Goal: Information Seeking & Learning: Learn about a topic

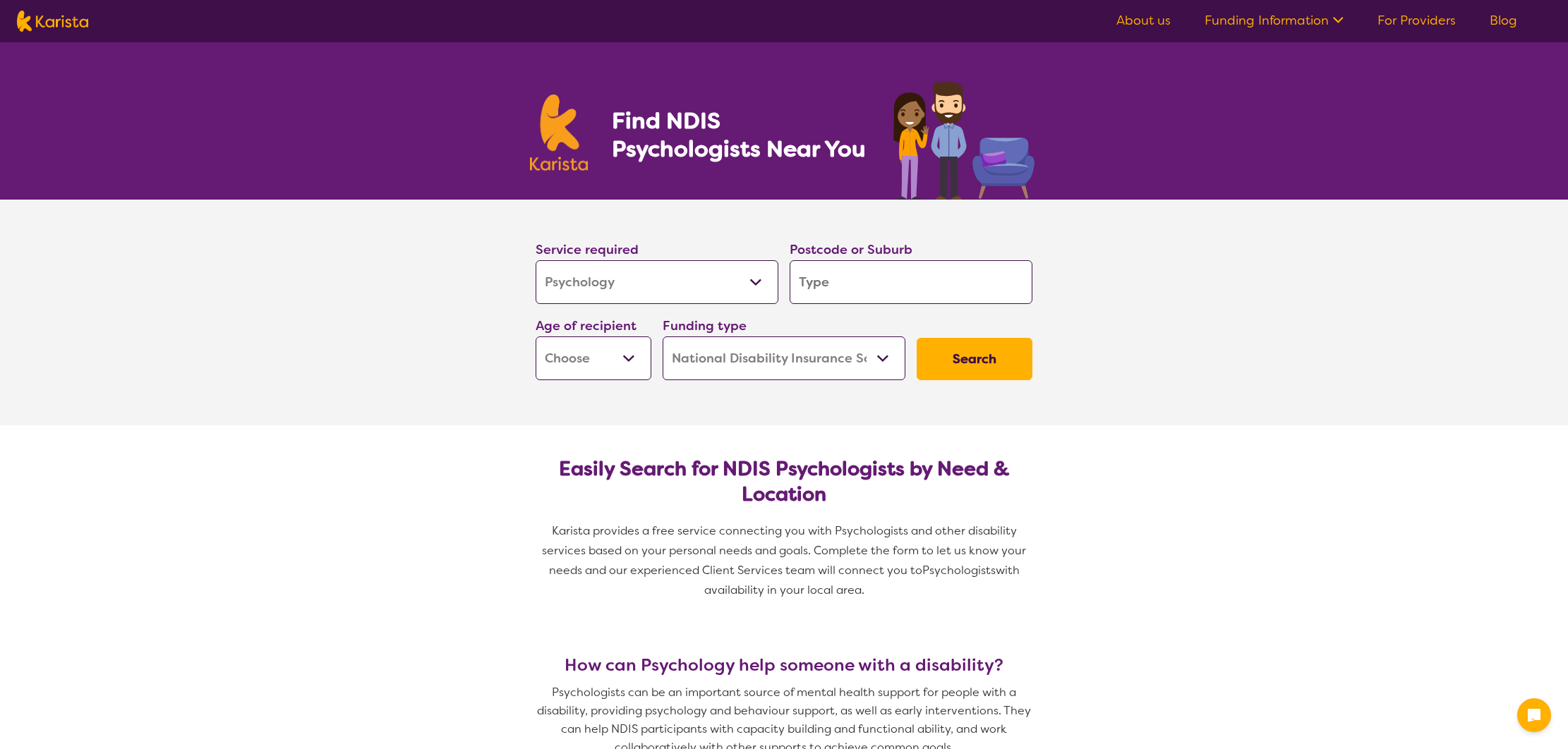
select select "Psychology"
select select "NDIS"
select select "Psychology"
select select "NDIS"
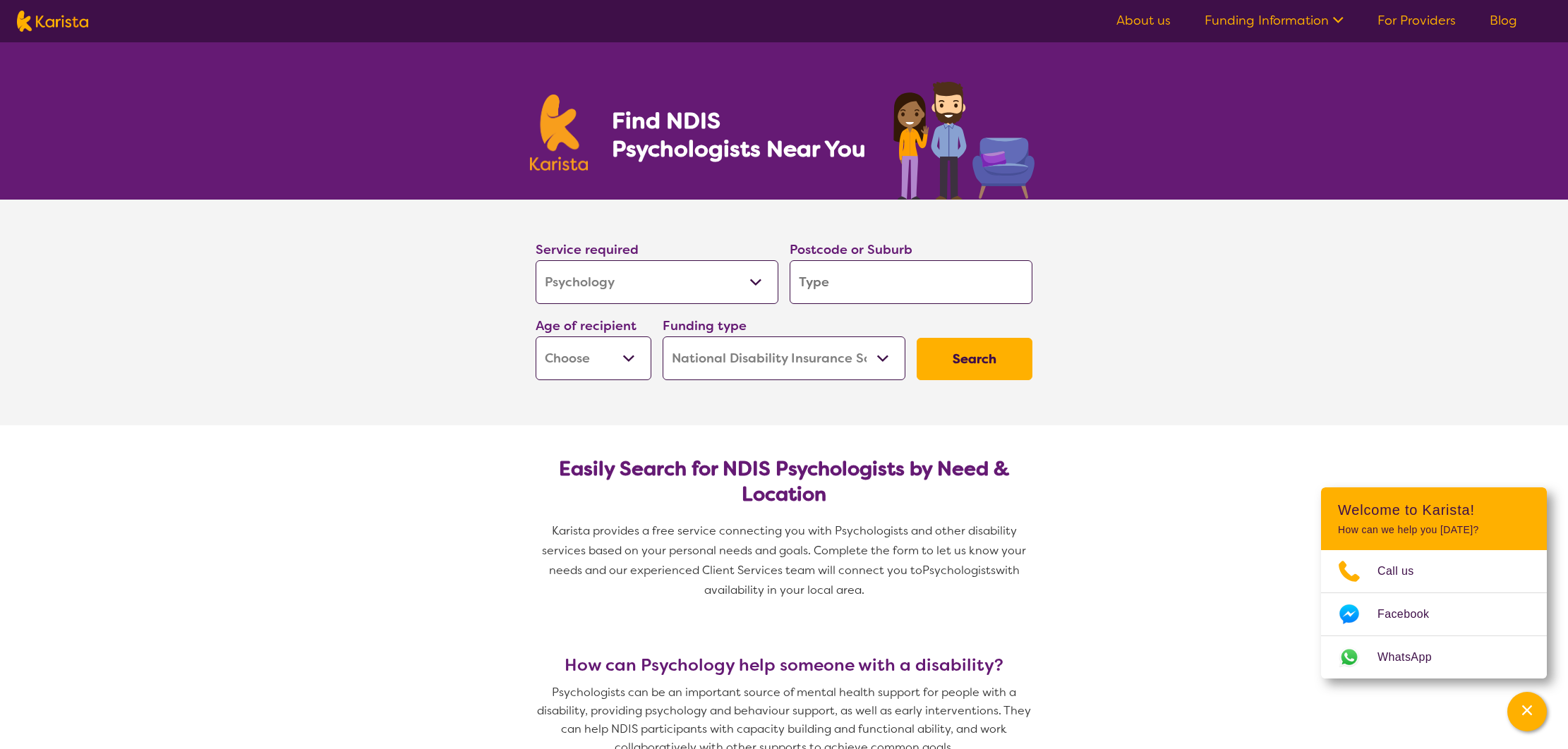
click at [898, 294] on input "search" at bounding box center [911, 282] width 243 height 44
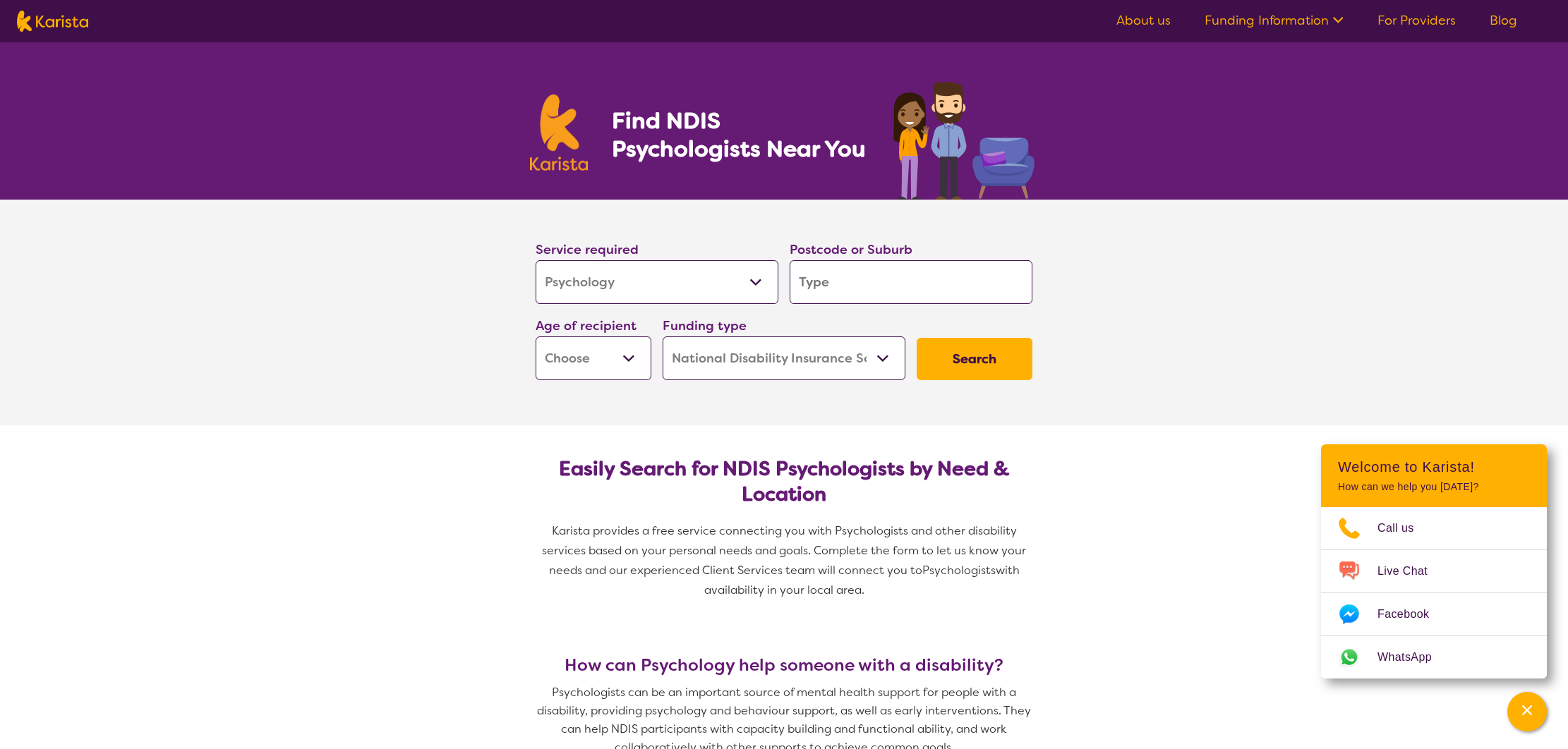
click at [618, 364] on select "Early Childhood - 0 to 9 Child - 10 to 11 Adolescent - 12 to 17 Adult - 18 to 6…" at bounding box center [594, 358] width 115 height 44
select select "AS"
click at [536, 337] on select "Early Childhood - 0 to 9 Child - 10 to 11 Adolescent - 12 to 17 Adult - 18 to 6…" at bounding box center [594, 358] width 115 height 44
select select "AS"
click at [969, 358] on button "Search" at bounding box center [974, 358] width 115 height 43
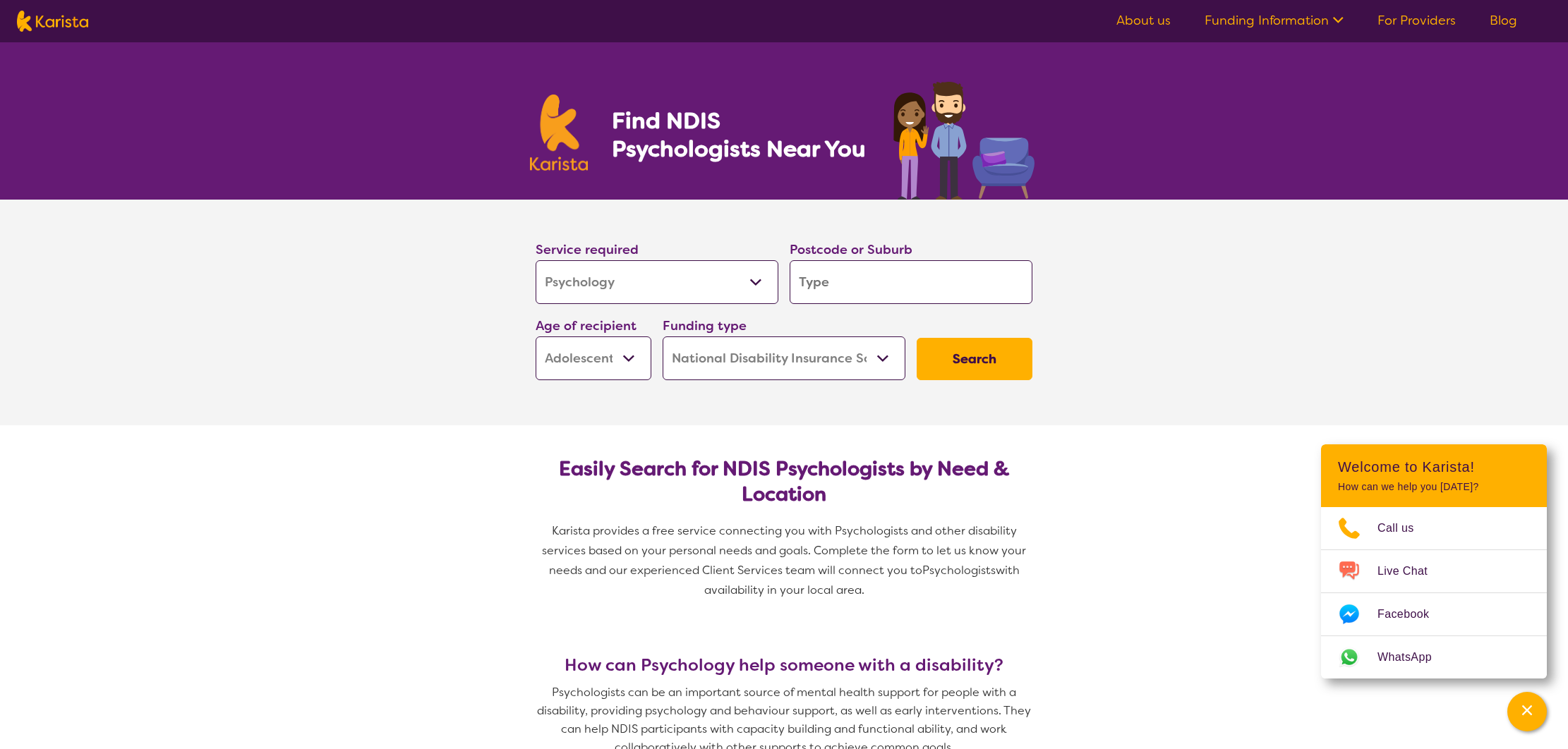
click at [928, 280] on input "search" at bounding box center [911, 282] width 243 height 44
type input "3"
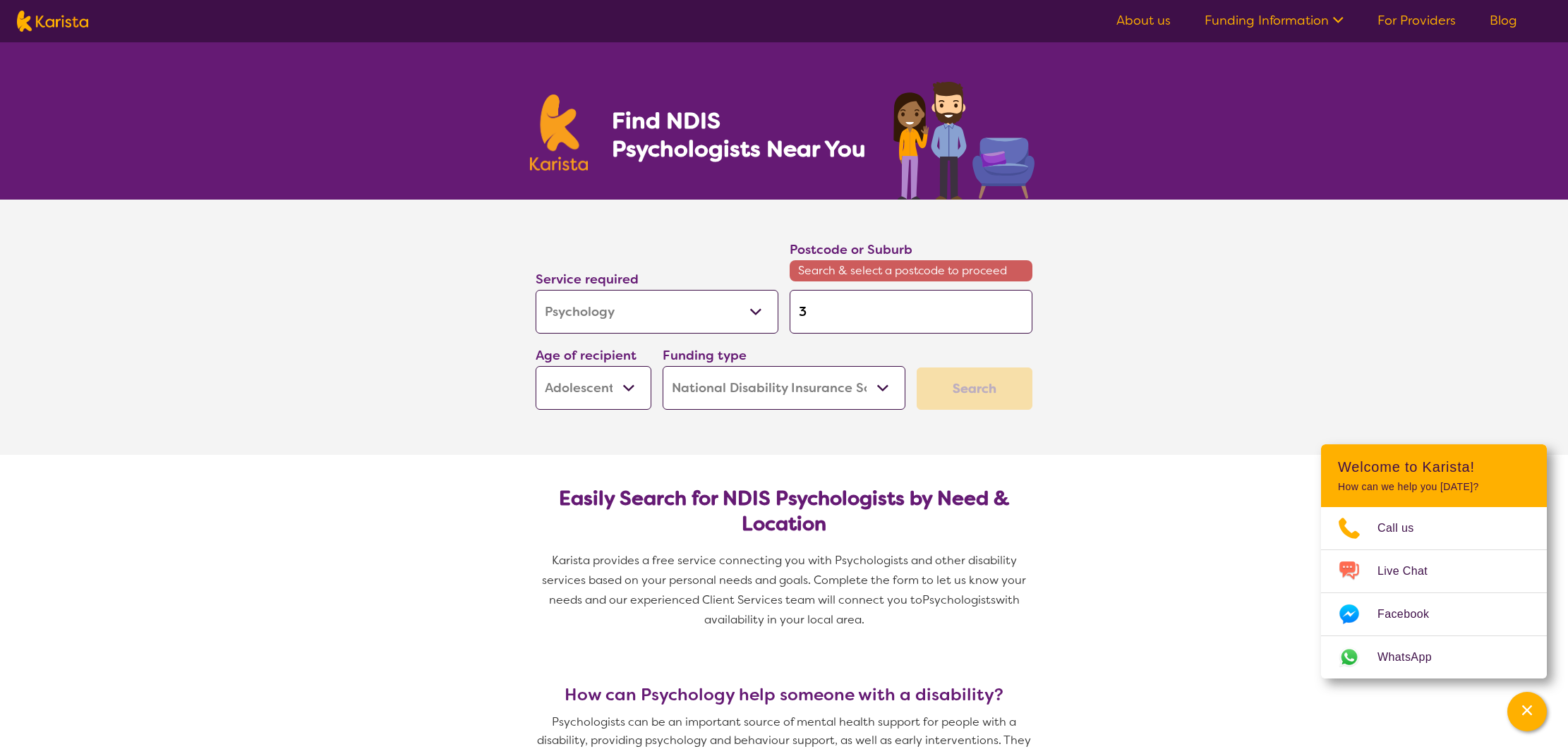
type input "32"
type input "322"
type input "3220"
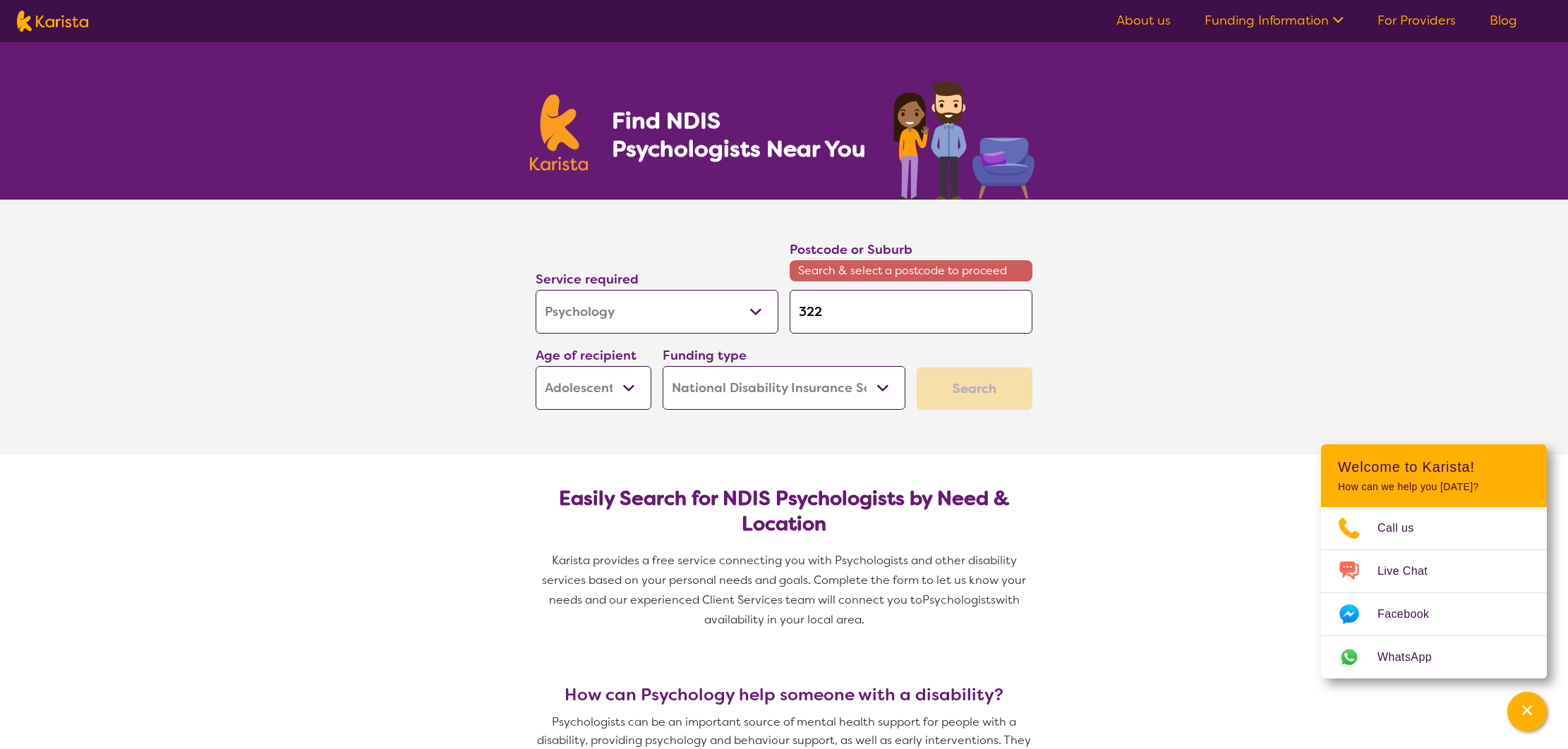
type input "3220"
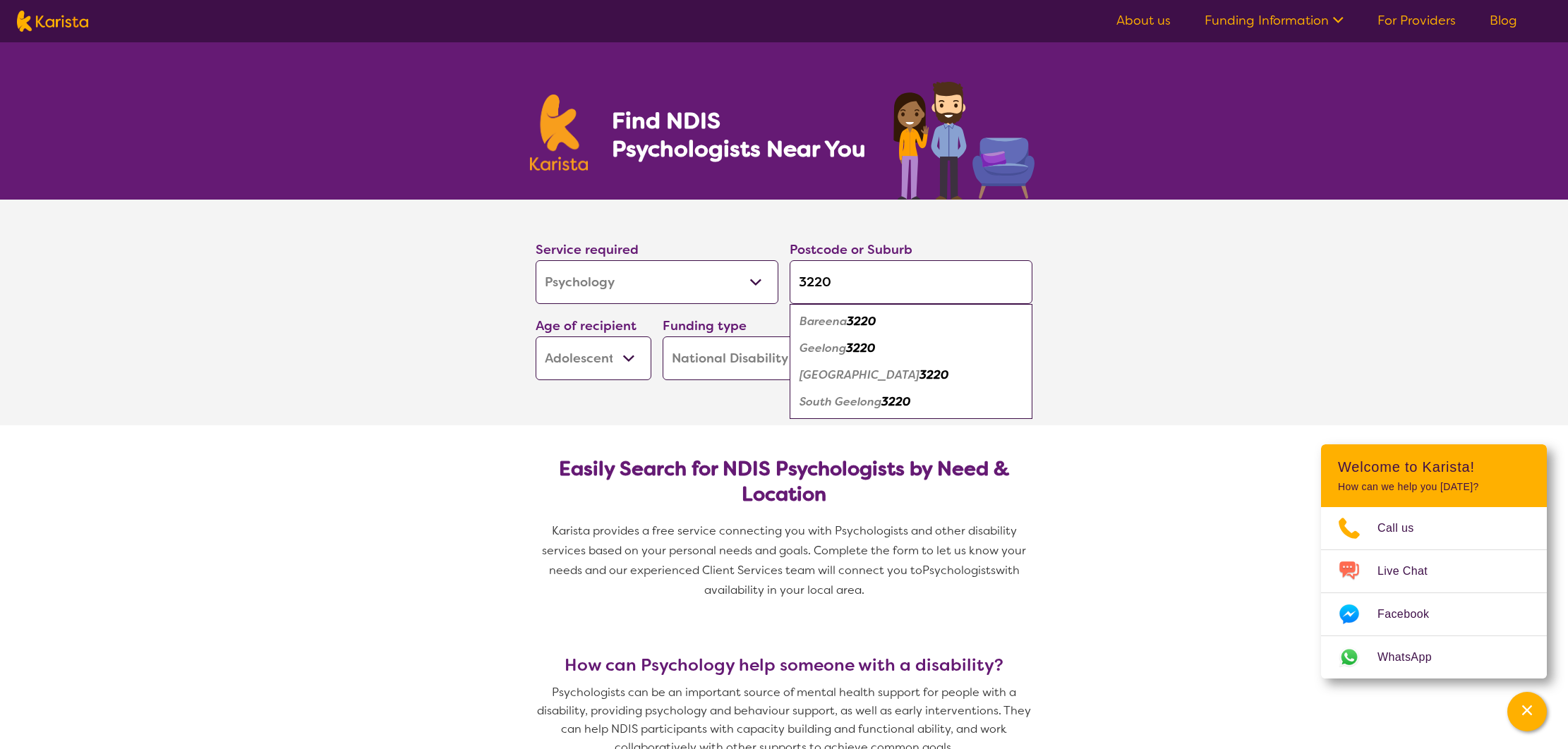
type input "3220"
click at [575, 350] on select "Early Childhood - 0 to 9 Child - 10 to 11 Adolescent - 12 to 17 Adult - 18 to 6…" at bounding box center [594, 358] width 115 height 44
click at [536, 337] on select "Early Childhood - 0 to 9 Child - 10 to 11 Adolescent - 12 to 17 Adult - 18 to 6…" at bounding box center [594, 358] width 115 height 44
click at [974, 355] on button "Search" at bounding box center [974, 358] width 115 height 43
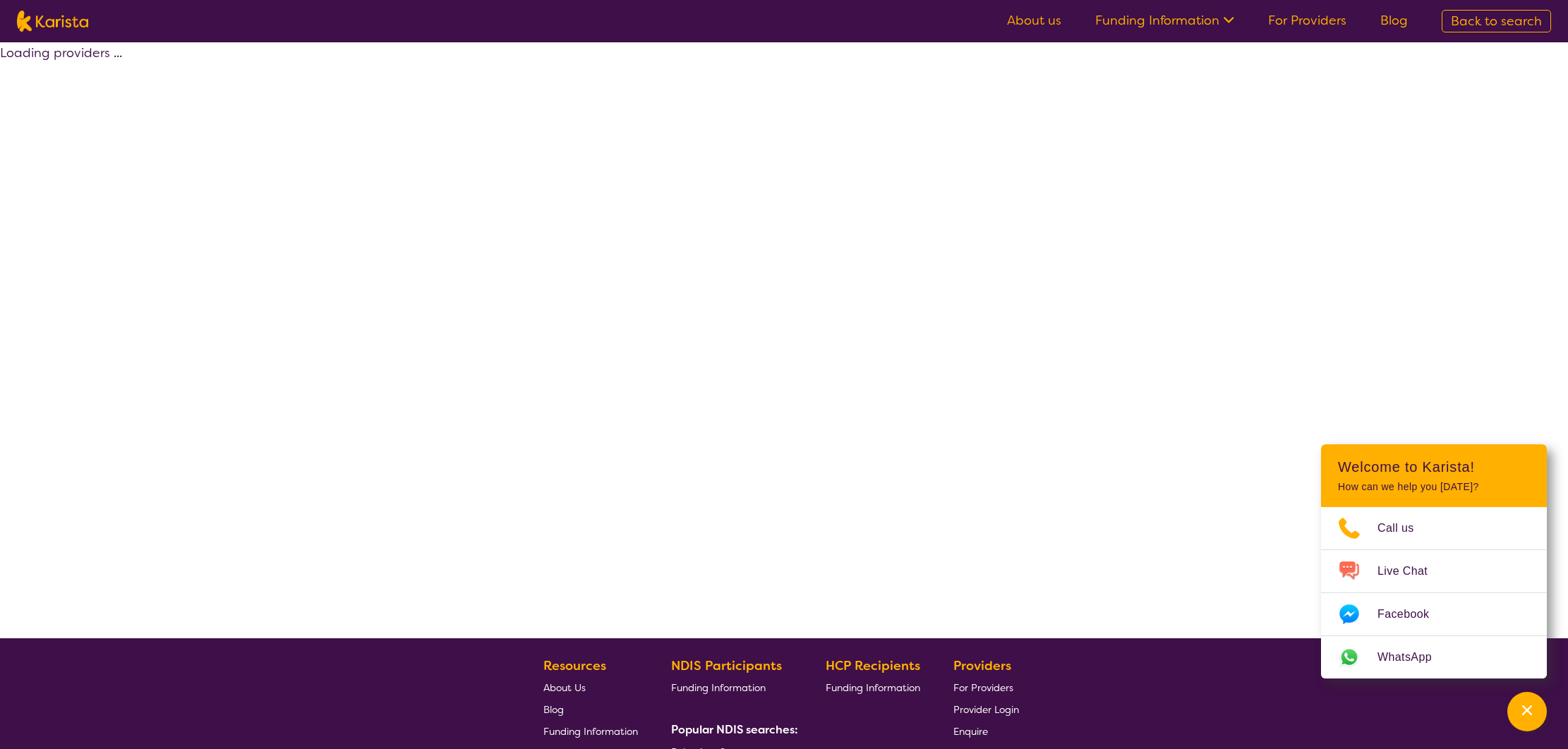
select select "by_score"
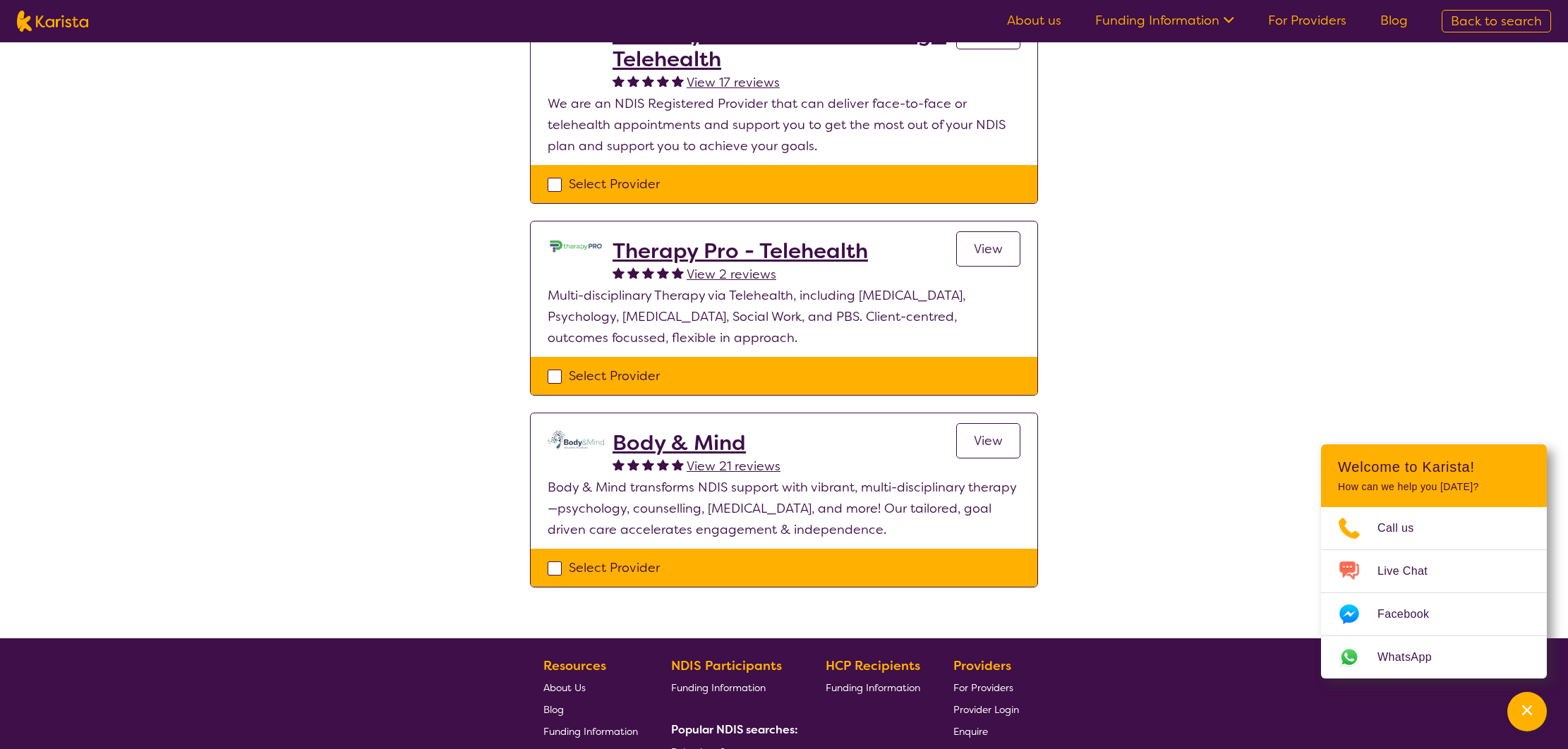
scroll to position [270, 0]
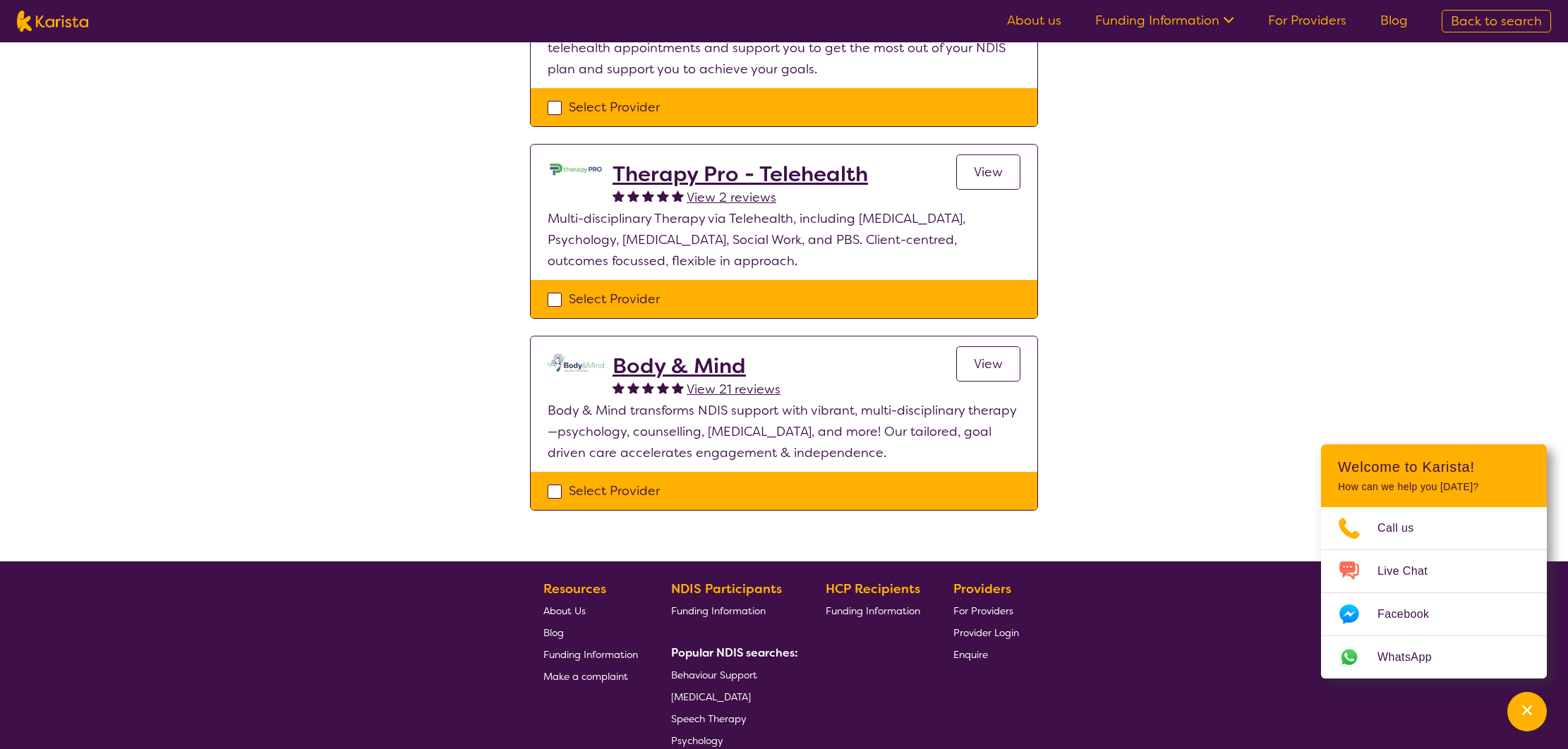
click at [712, 367] on h2 "Body & Mind" at bounding box center [696, 366] width 168 height 26
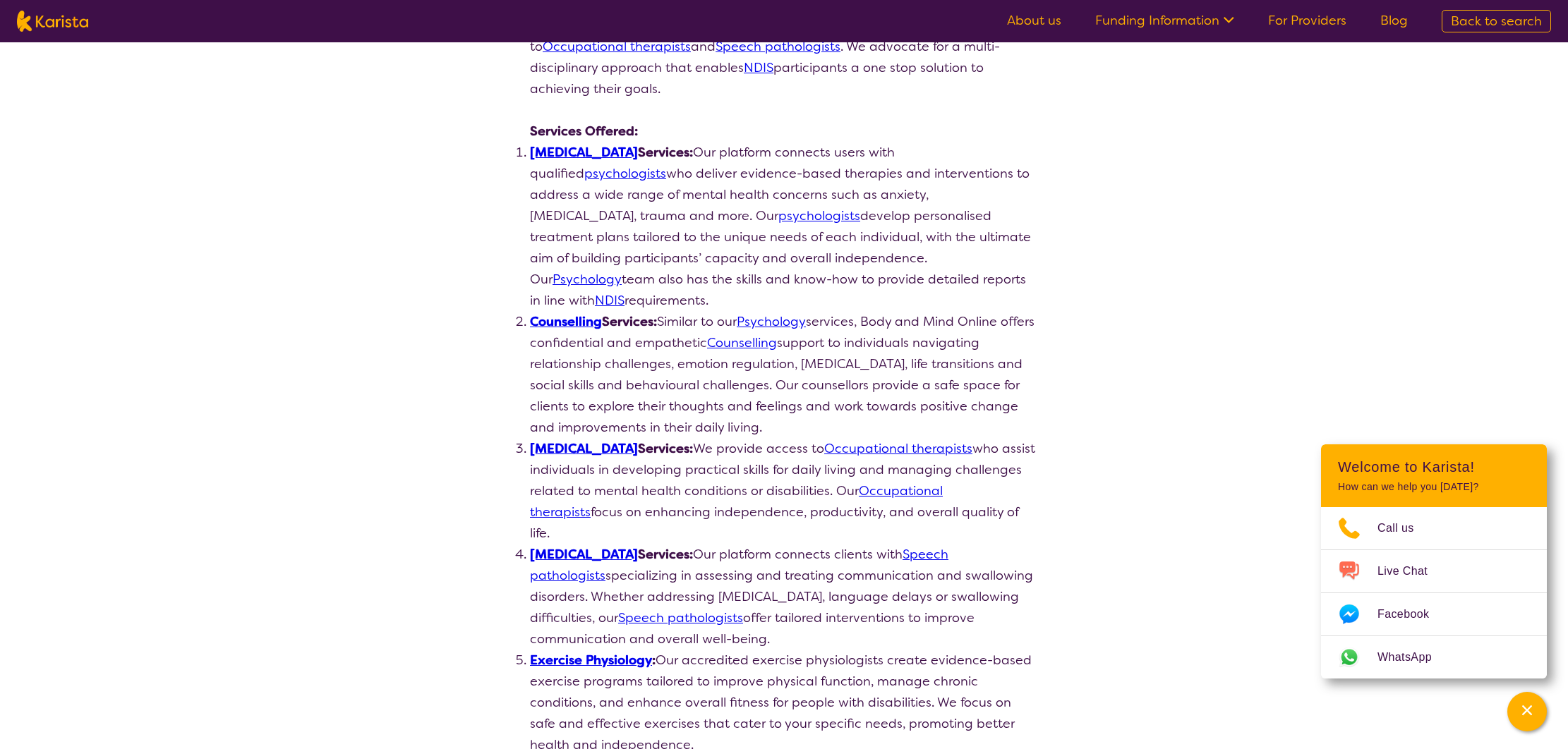
scroll to position [320, 0]
click at [622, 269] on link "Psychology" at bounding box center [587, 277] width 69 height 17
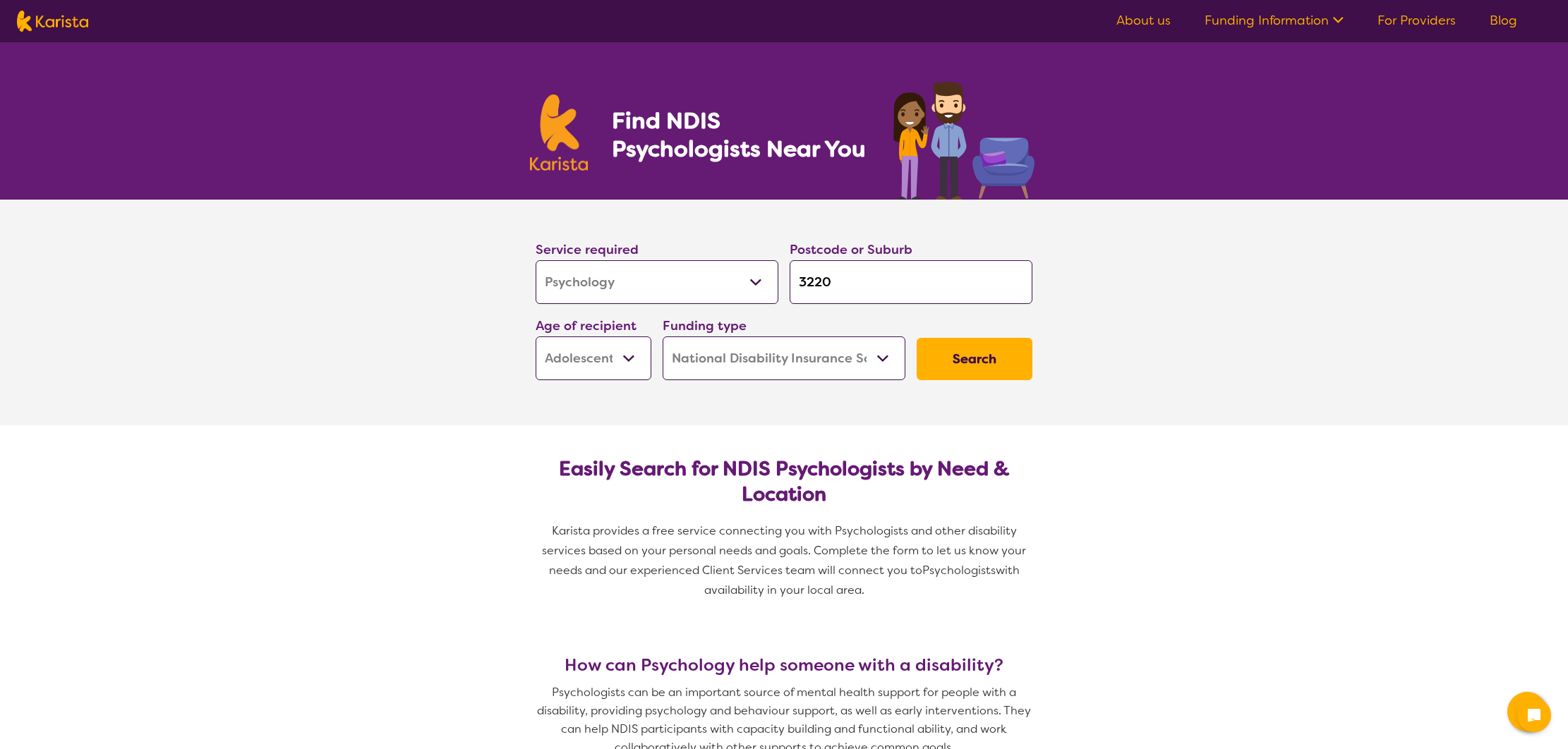
select select "Psychology"
select select "AS"
select select "NDIS"
select select "Psychology"
select select "AS"
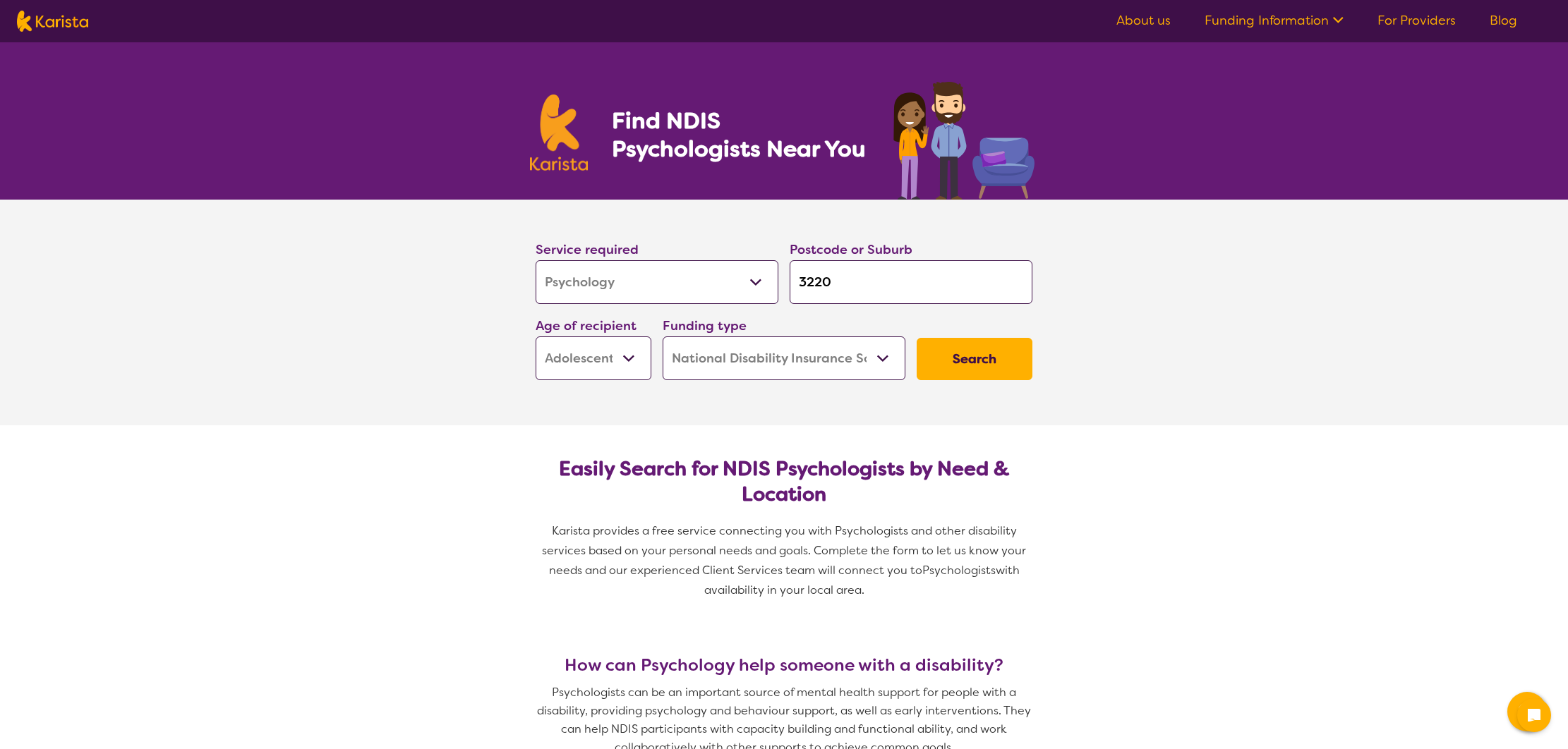
select select "NDIS"
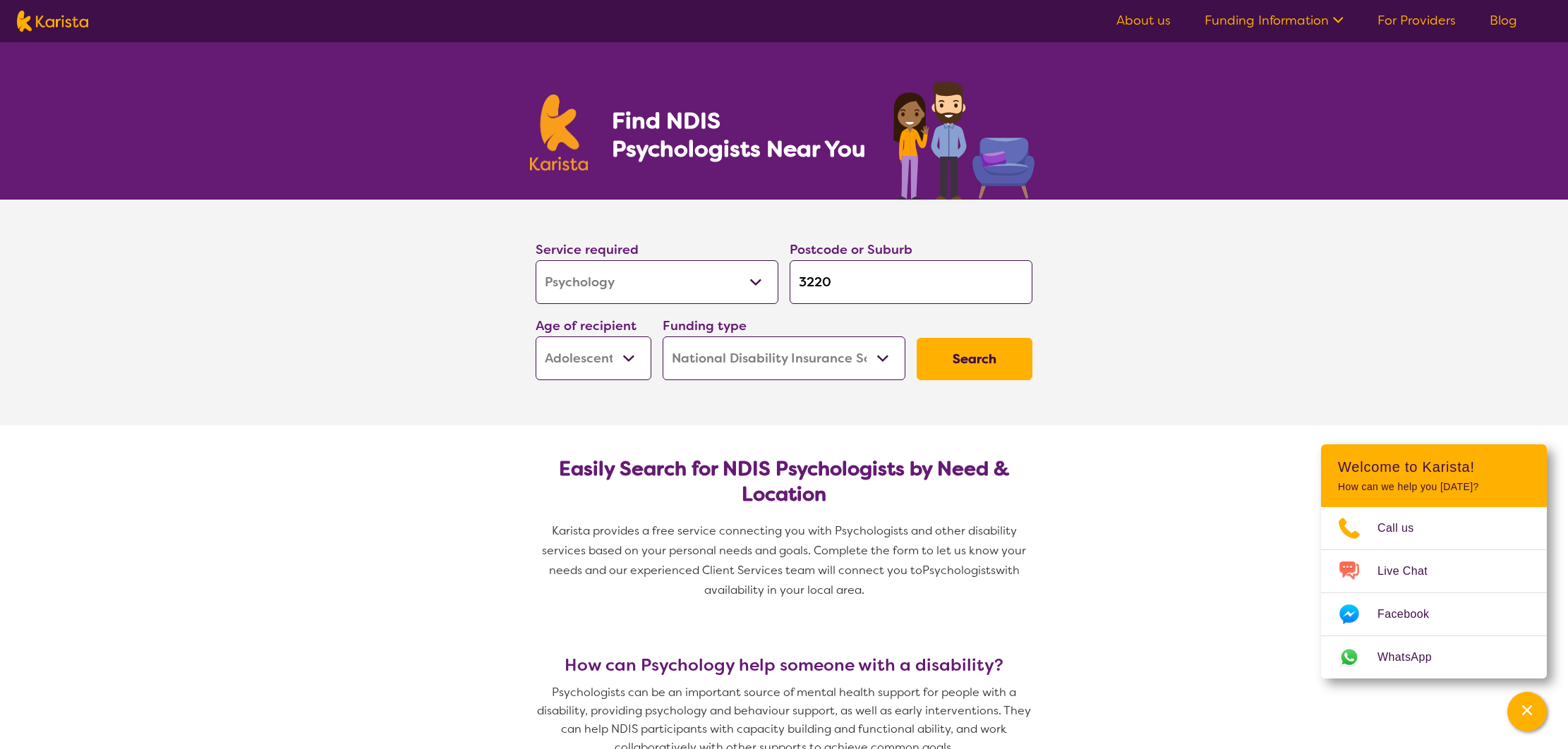
click at [1001, 366] on button "Search" at bounding box center [974, 358] width 115 height 43
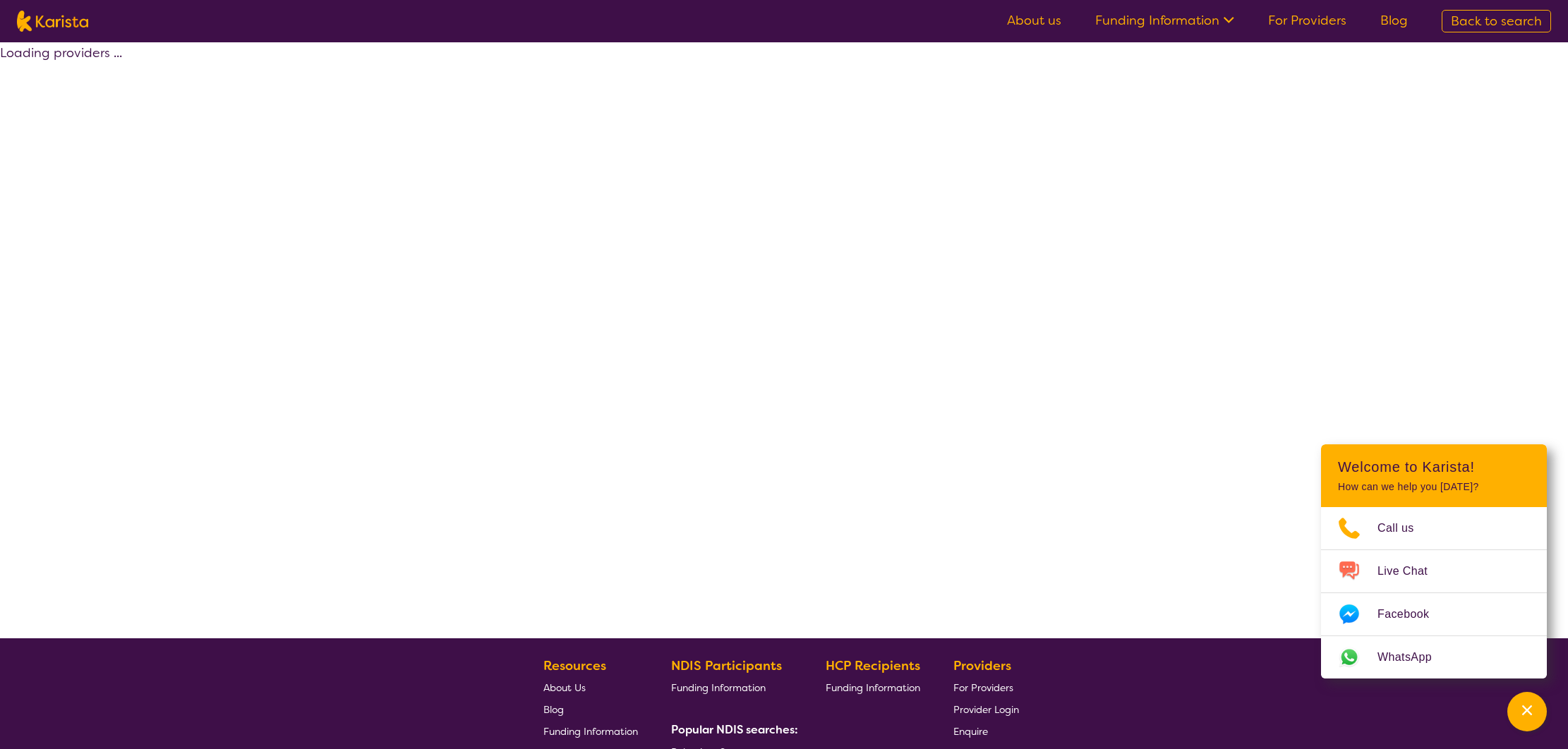
select select "by_score"
